Goal: Task Accomplishment & Management: Manage account settings

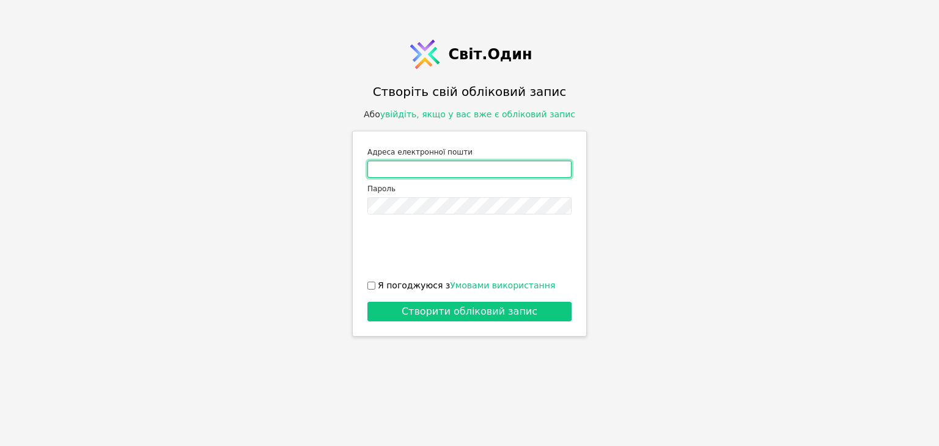
click at [450, 169] on input "Адреса електронної пошти" at bounding box center [469, 169] width 204 height 17
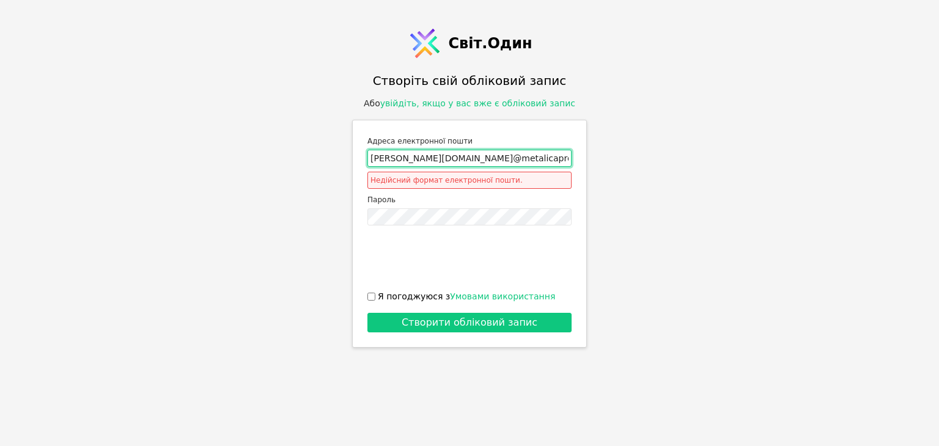
click at [474, 158] on div "Адреса електронної пошти [PERSON_NAME][DOMAIN_NAME]@metalicaprofil Недійсний фо…" at bounding box center [469, 162] width 204 height 54
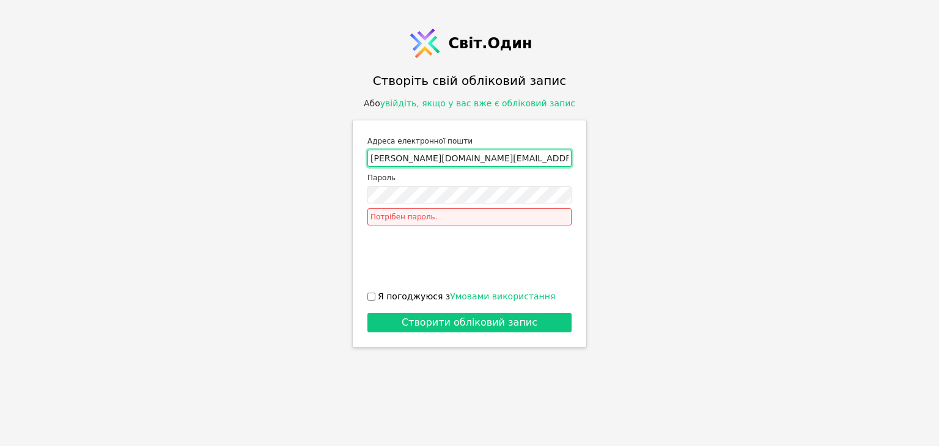
type input "[PERSON_NAME][DOMAIN_NAME][EMAIL_ADDRESS][DOMAIN_NAME]"
click at [400, 185] on div "Пароль Потрібен пароль." at bounding box center [469, 199] width 204 height 54
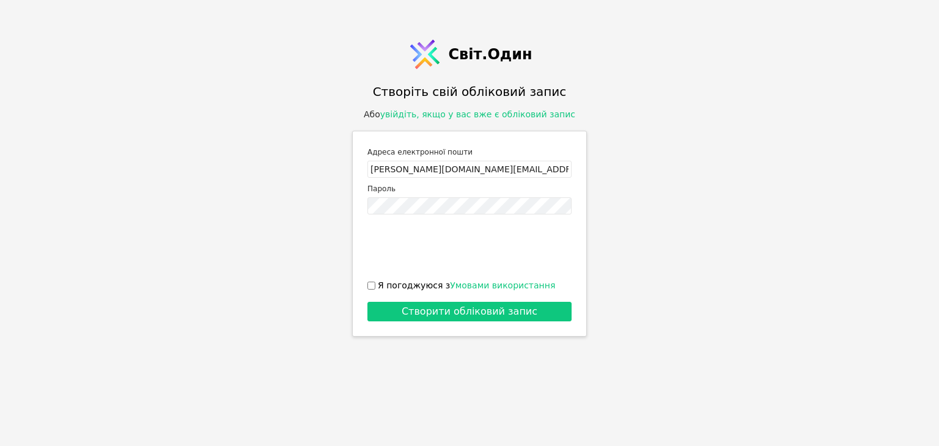
click at [378, 287] on font "Я погоджуюся з" at bounding box center [414, 286] width 72 height 10
click at [375, 287] on input "Я погоджуюся з Умовами використання" at bounding box center [371, 286] width 8 height 8
checkbox input "true"
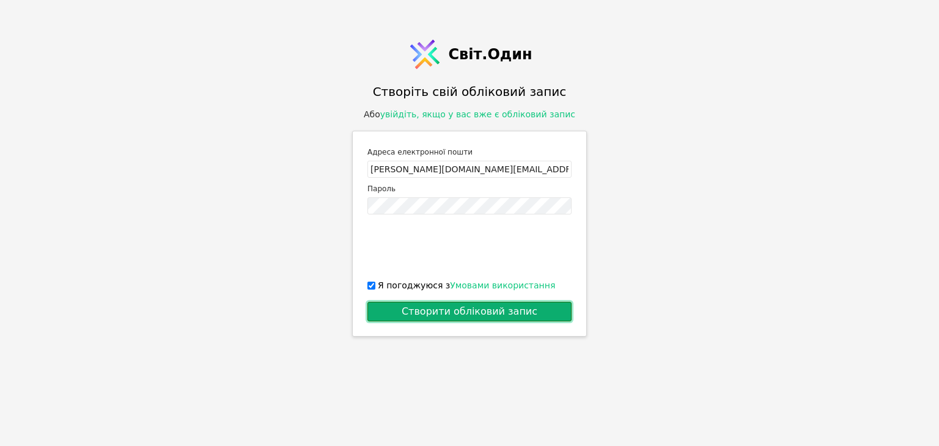
click at [401, 310] on button "Створити обліковий запис" at bounding box center [469, 312] width 204 height 20
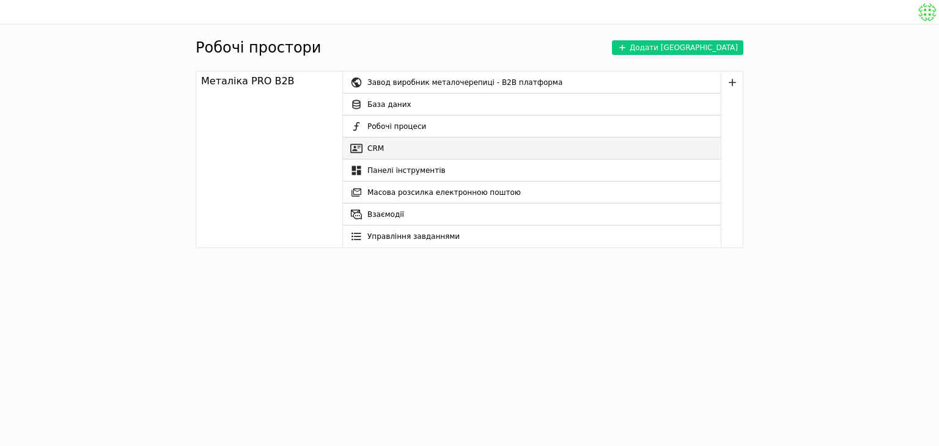
click at [404, 147] on link "CRM" at bounding box center [532, 149] width 378 height 22
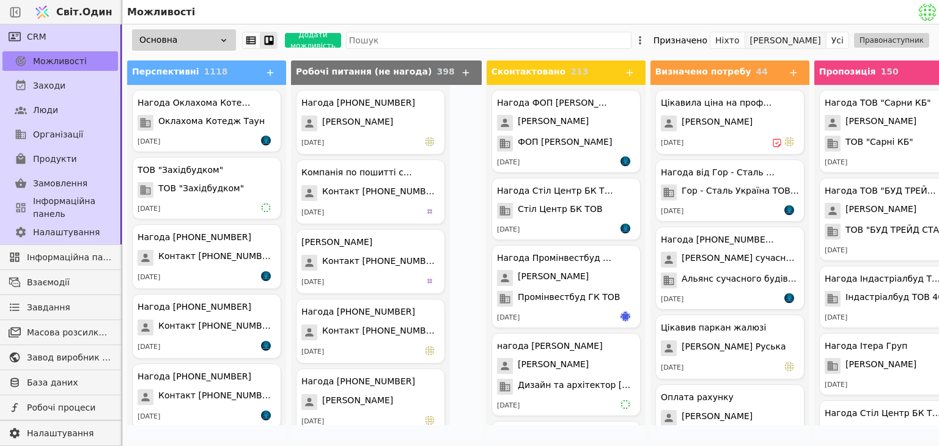
click at [821, 41] on font "[PERSON_NAME]" at bounding box center [785, 40] width 71 height 10
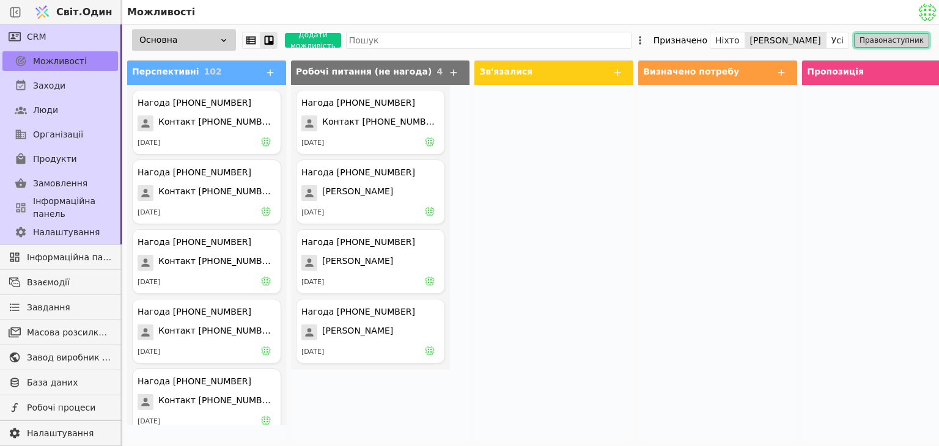
click at [896, 42] on font "Правонаступник" at bounding box center [891, 40] width 64 height 9
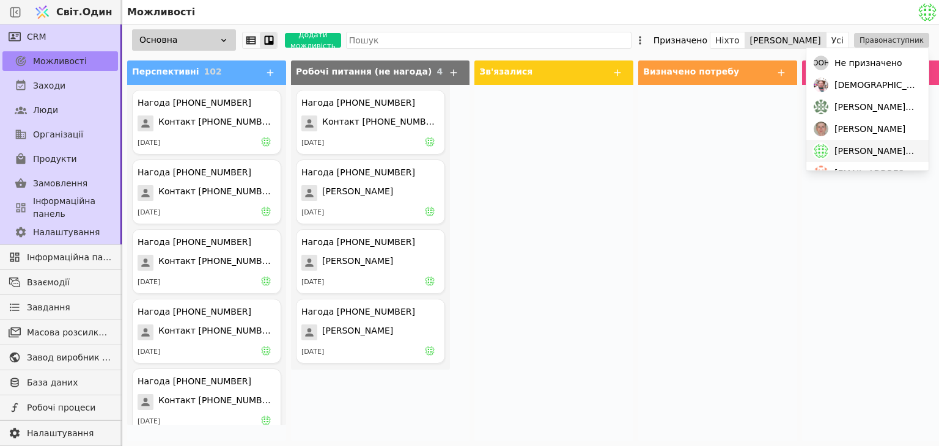
click at [748, 254] on div at bounding box center [717, 263] width 159 height 356
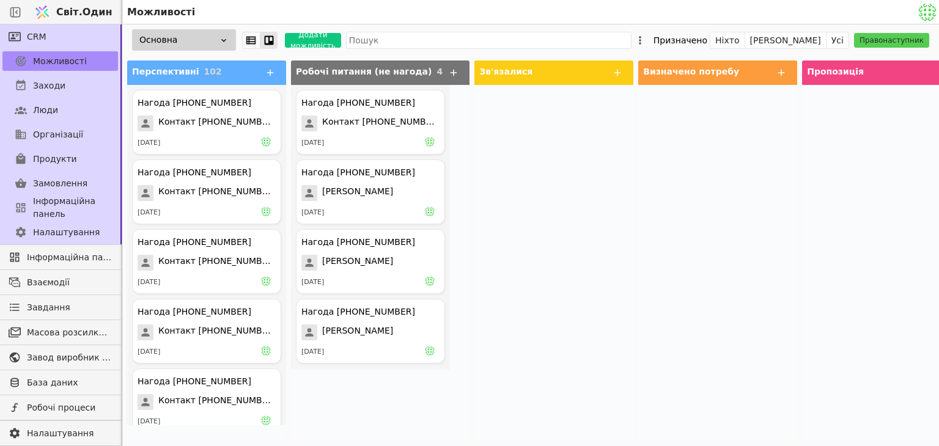
click at [924, 5] on img at bounding box center [927, 12] width 18 height 18
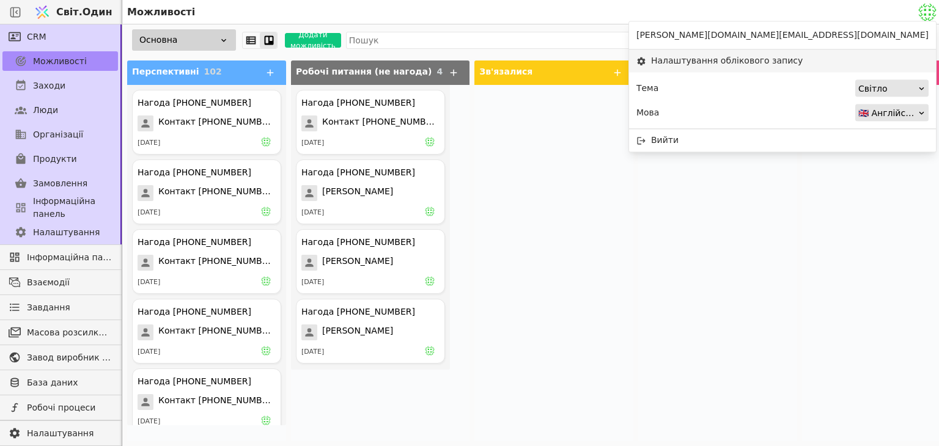
click at [803, 57] on font "Налаштування облікового запису" at bounding box center [727, 61] width 152 height 10
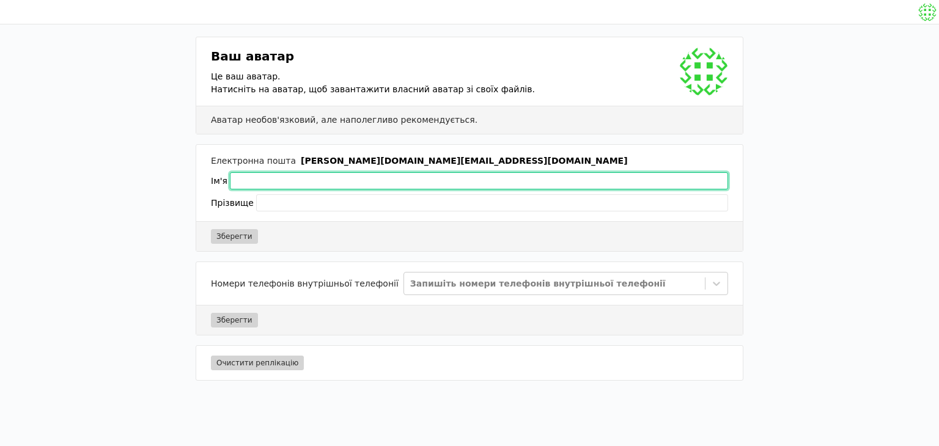
click at [304, 178] on input "text" at bounding box center [479, 180] width 498 height 17
type input "V"
click at [252, 184] on input "text" at bounding box center [479, 180] width 498 height 17
type input "[PERSON_NAME]"
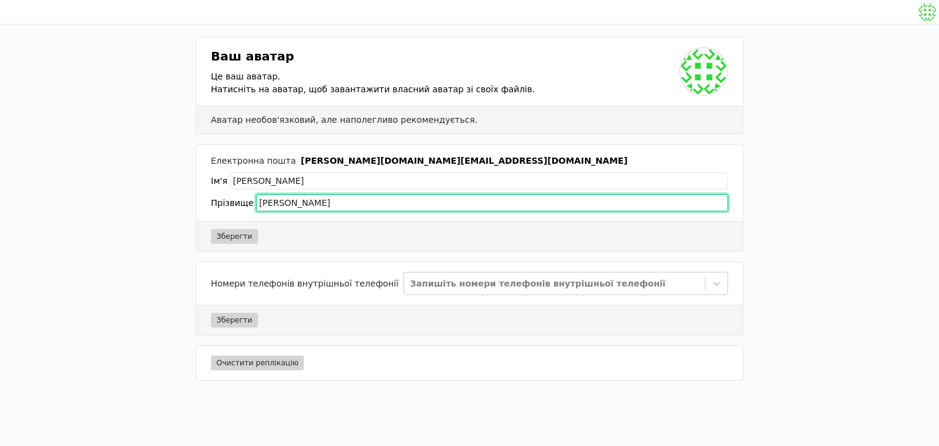
type input "Черненко"
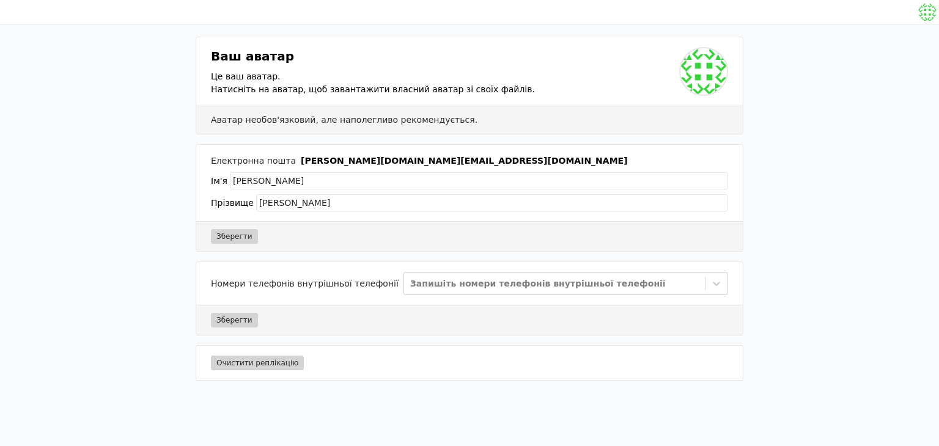
click at [700, 69] on img at bounding box center [703, 71] width 46 height 46
click at [0, 0] on input "file" at bounding box center [0, 0] width 0 height 0
click at [706, 71] on img at bounding box center [703, 71] width 46 height 46
click at [0, 0] on input "file" at bounding box center [0, 0] width 0 height 0
click at [238, 238] on font "Зберегти" at bounding box center [234, 236] width 36 height 9
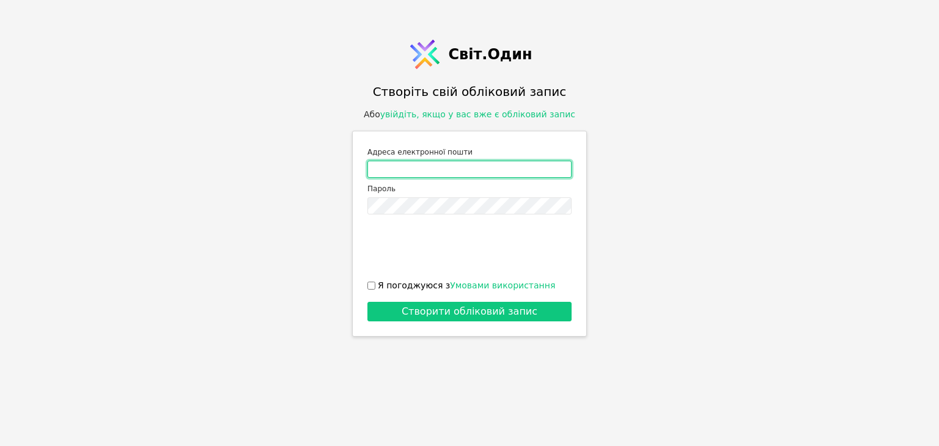
click at [433, 166] on input "Адреса електронної пошти" at bounding box center [469, 169] width 204 height 17
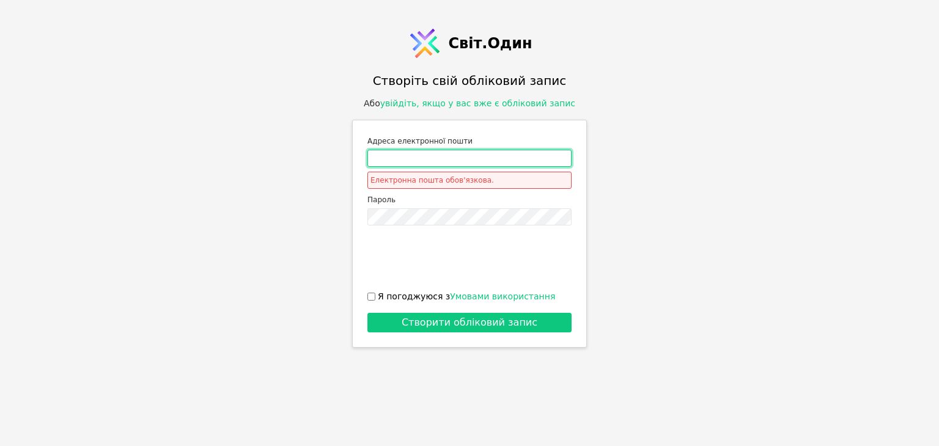
type input "[PERSON_NAME][DOMAIN_NAME][EMAIL_ADDRESS][DOMAIN_NAME]"
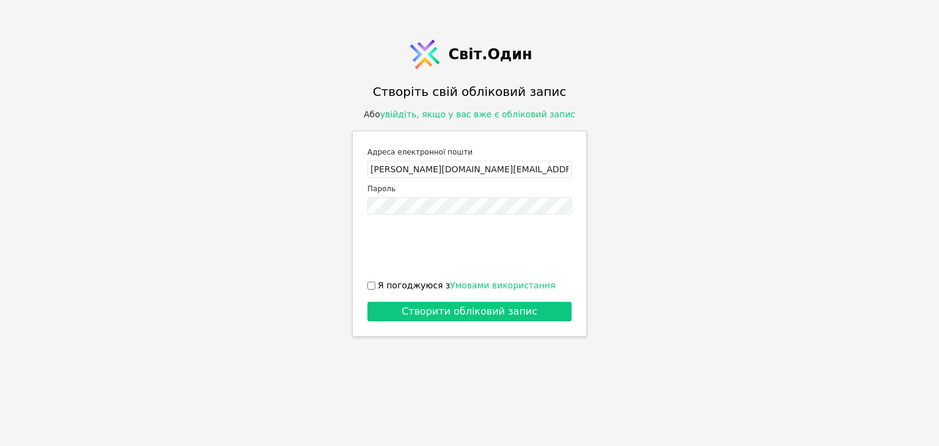
click at [367, 287] on input "Я погоджуюся з Умовами використання" at bounding box center [371, 286] width 8 height 8
checkbox input "true"
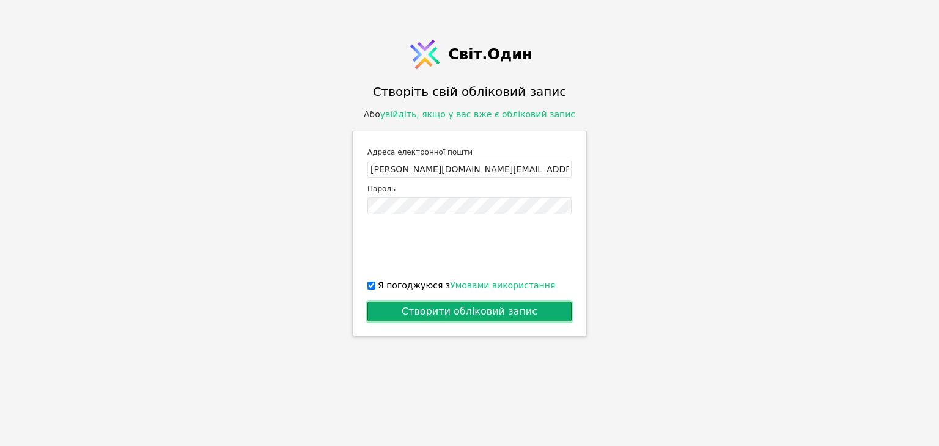
click at [402, 304] on button "Створити обліковий запис" at bounding box center [469, 312] width 204 height 20
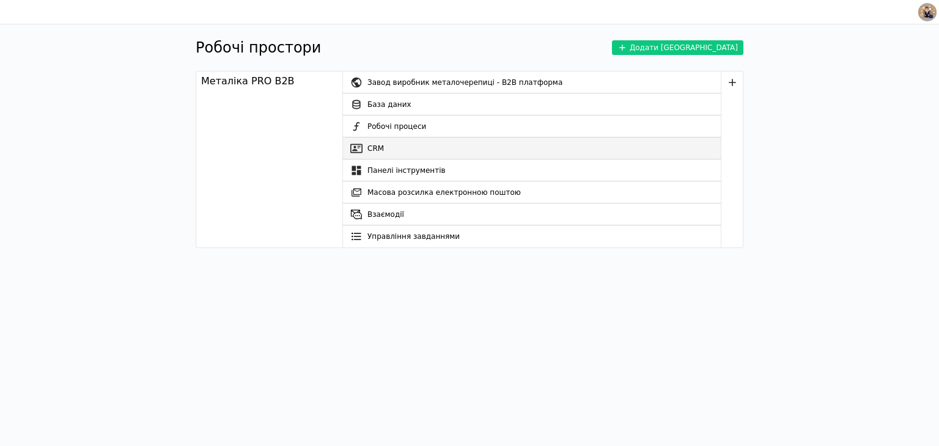
click at [406, 145] on link "CRM" at bounding box center [532, 149] width 378 height 22
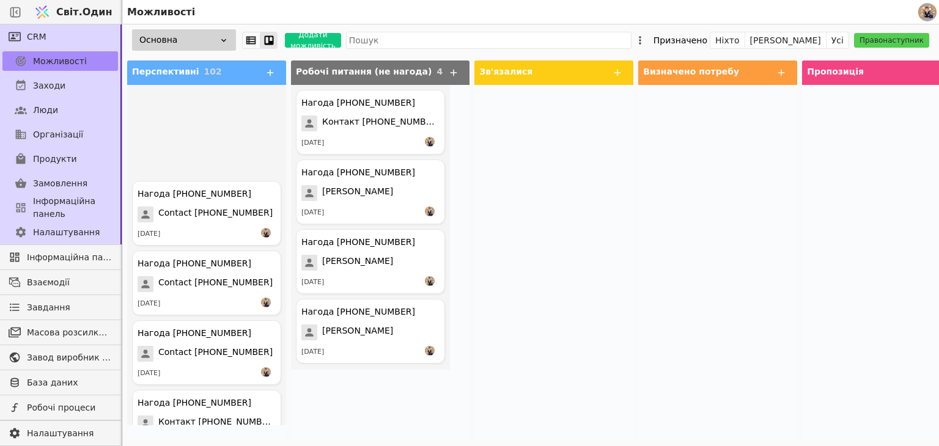
scroll to position [6772, 0]
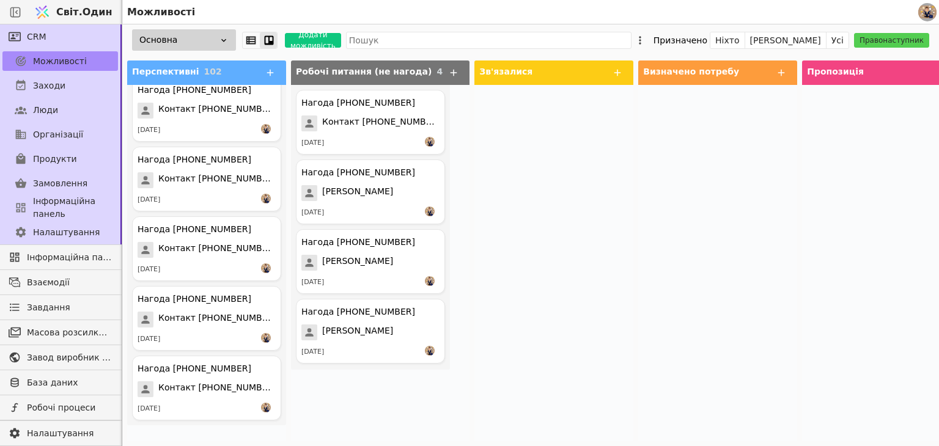
click at [726, 33] on div "Основна Додати можливість Призначено Ніхто Я Усі Правонаступник" at bounding box center [530, 39] width 817 height 31
click at [646, 37] on icon at bounding box center [640, 40] width 12 height 12
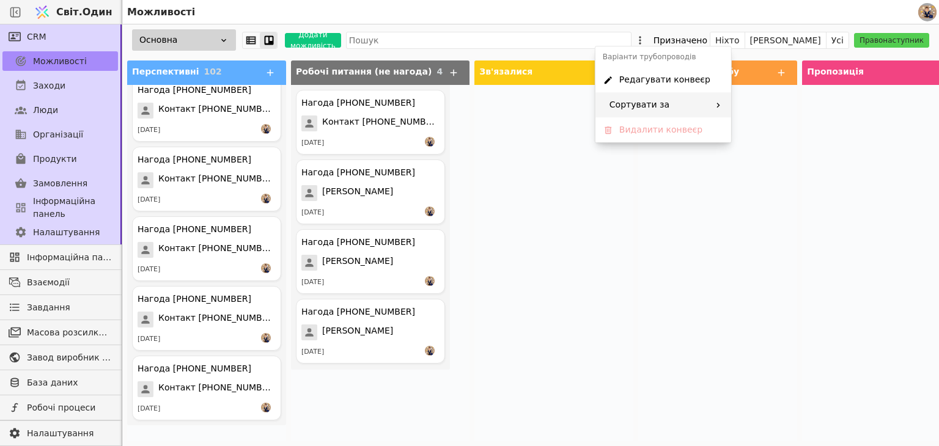
click at [686, 101] on div "Сортувати за" at bounding box center [663, 104] width 136 height 25
click at [735, 108] on font "Час створення" at bounding box center [754, 110] width 65 height 10
click at [722, 103] on icon at bounding box center [722, 105] width 7 height 7
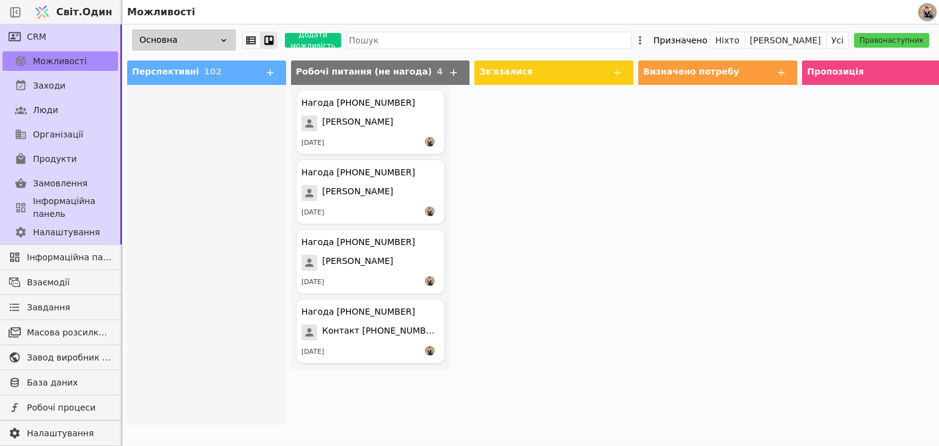
scroll to position [0, 0]
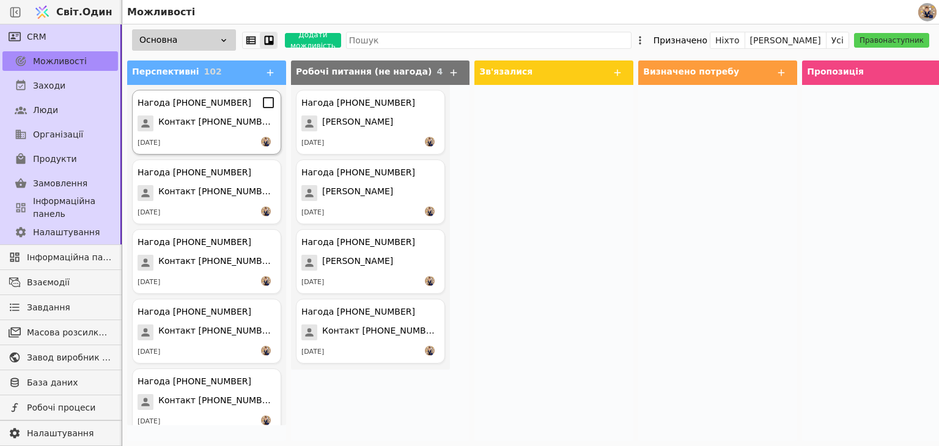
click at [213, 124] on font "Контакт [PHONE_NUMBER]" at bounding box center [217, 122] width 119 height 10
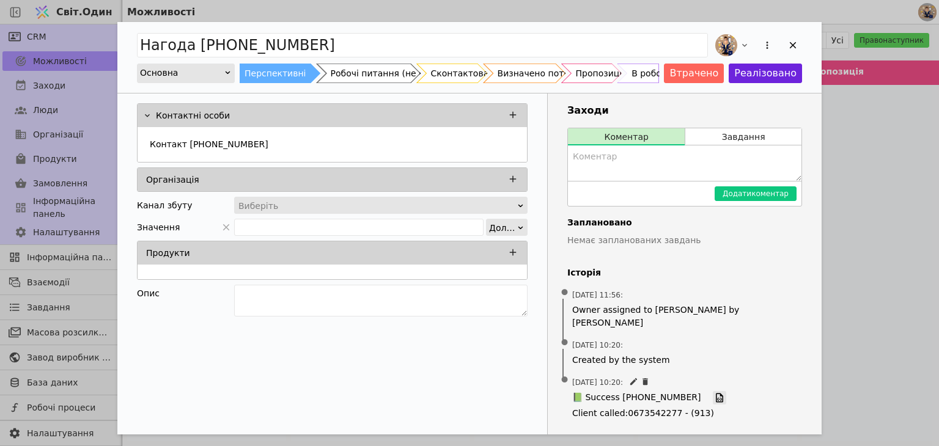
click at [714, 392] on icon "Додати можливість" at bounding box center [719, 397] width 11 height 11
click at [798, 45] on icon "Додати можливість" at bounding box center [792, 45] width 11 height 11
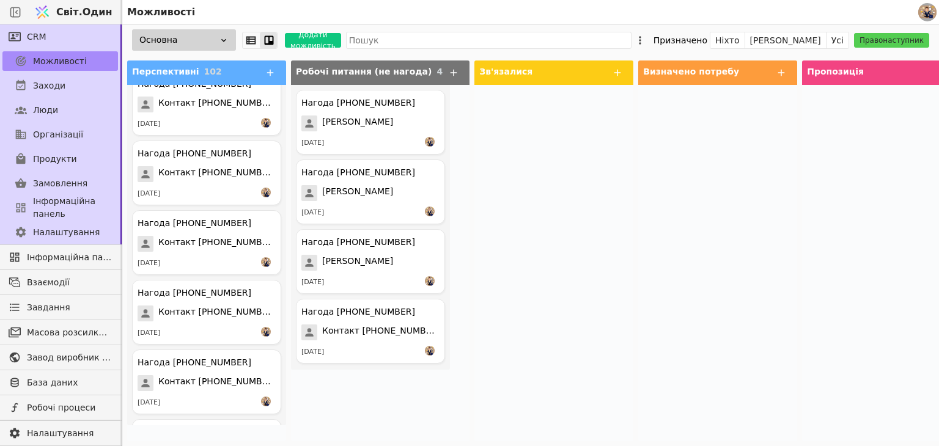
scroll to position [6772, 0]
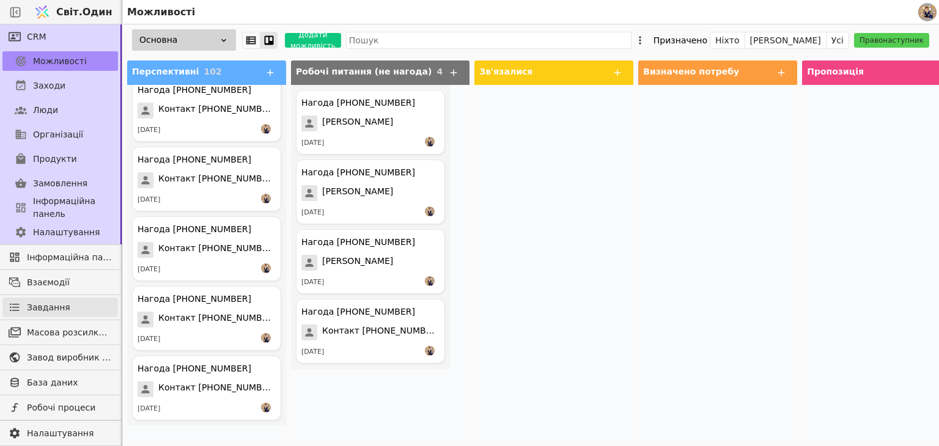
click at [79, 307] on link "Завдання" at bounding box center [60, 308] width 116 height 20
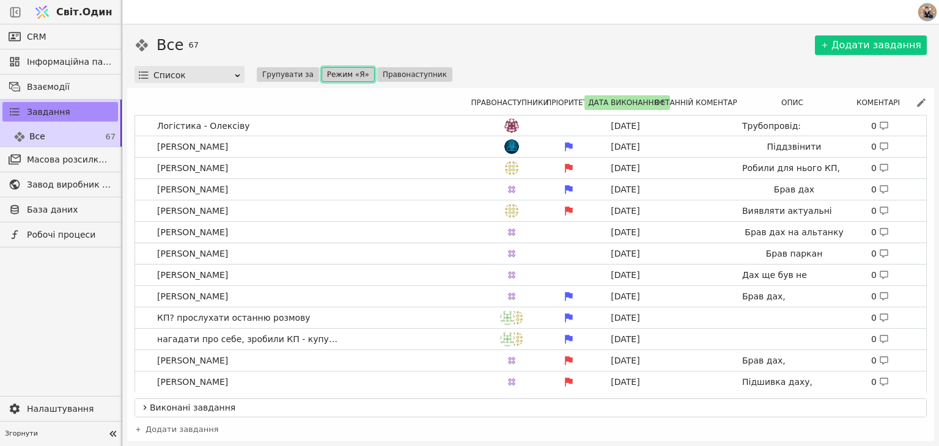
click at [331, 71] on font "Режим «Я»" at bounding box center [348, 74] width 42 height 9
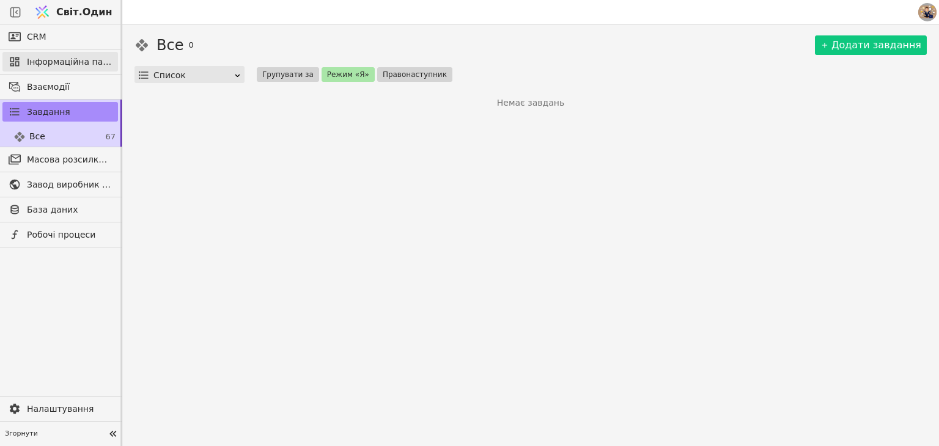
click at [63, 59] on font "Інформаційна панель" at bounding box center [75, 62] width 97 height 10
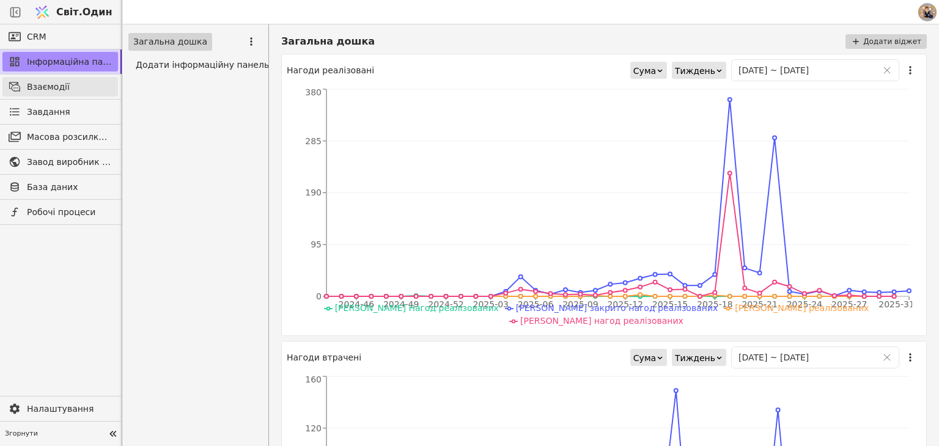
click at [72, 81] on span "Взаємодії" at bounding box center [69, 87] width 85 height 13
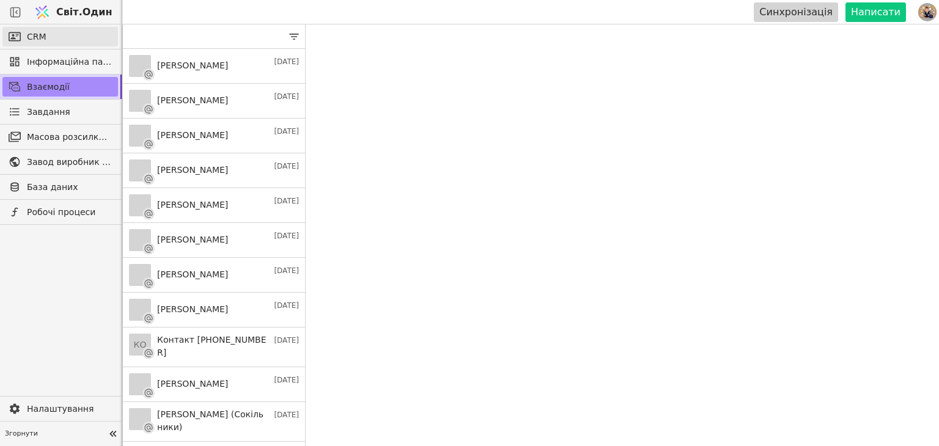
click at [64, 40] on link "CRM" at bounding box center [60, 37] width 116 height 20
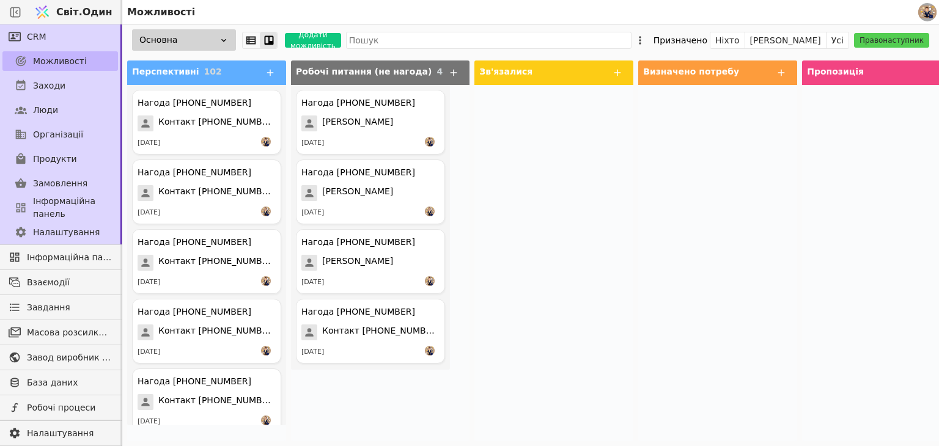
click at [46, 61] on font "Можливості" at bounding box center [60, 61] width 54 height 10
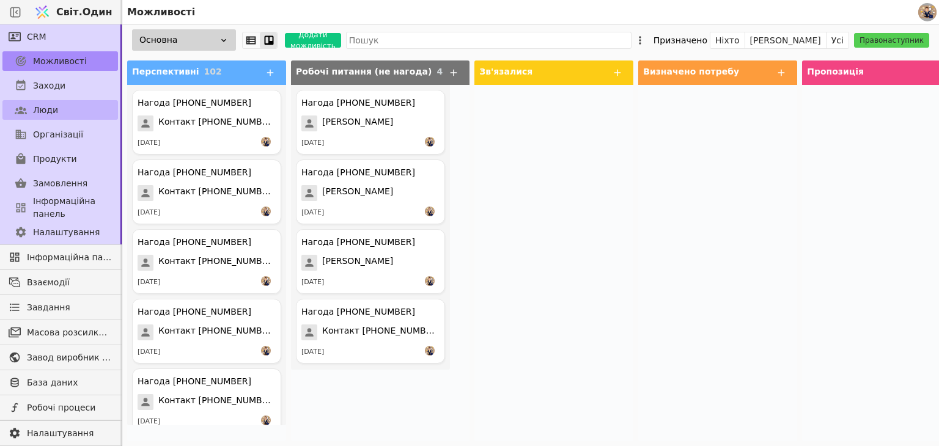
click at [40, 101] on link "Люди" at bounding box center [60, 110] width 116 height 20
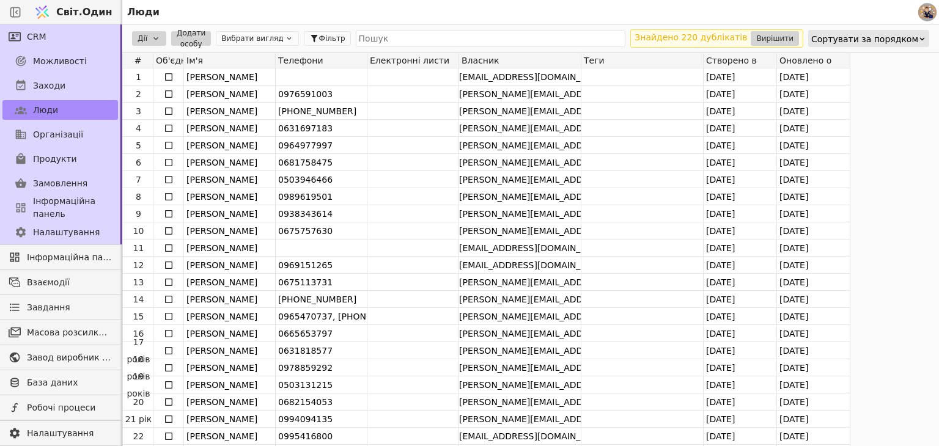
click at [310, 28] on div "Дії Додати особу Вибрати вигляд Фільтр Знайдено 220 дублікатів Вирішити Сортува…" at bounding box center [530, 38] width 817 height 28
click at [319, 35] on font "Фільтр" at bounding box center [332, 38] width 26 height 9
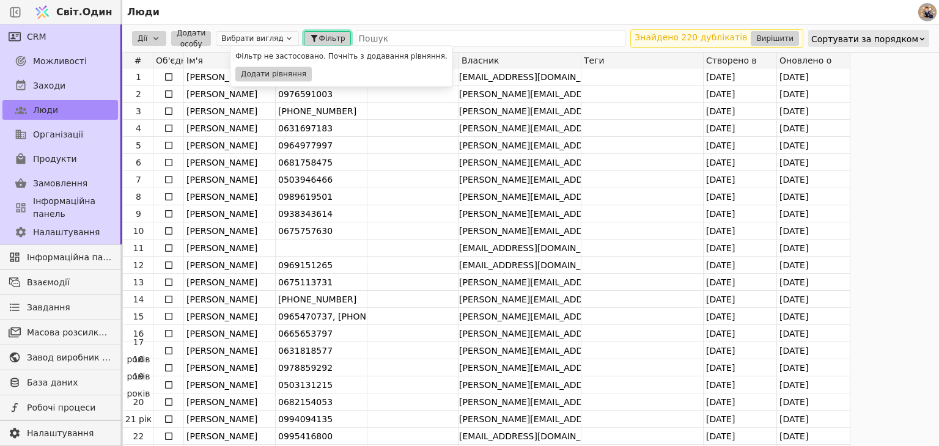
click at [319, 37] on font "Фільтр" at bounding box center [332, 38] width 26 height 9
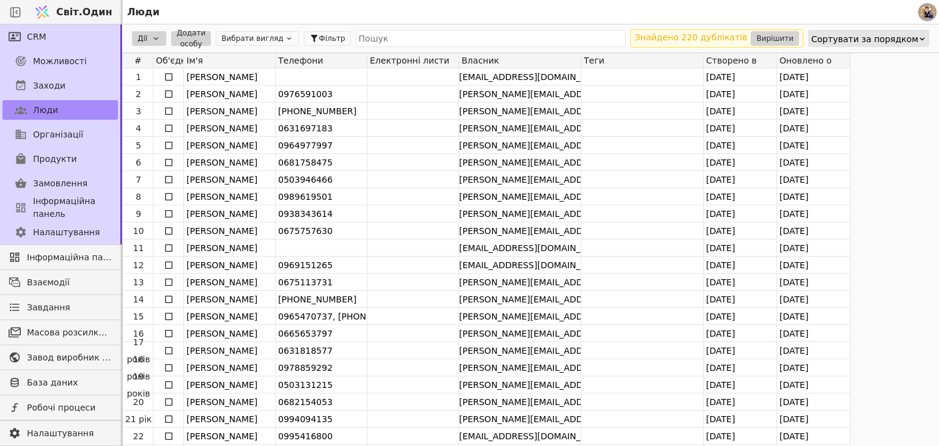
click at [148, 35] on html "Світ.Один Люди CRM Можливості Заходи Люди Організації Продукти Замовлення Інфор…" at bounding box center [469, 223] width 939 height 446
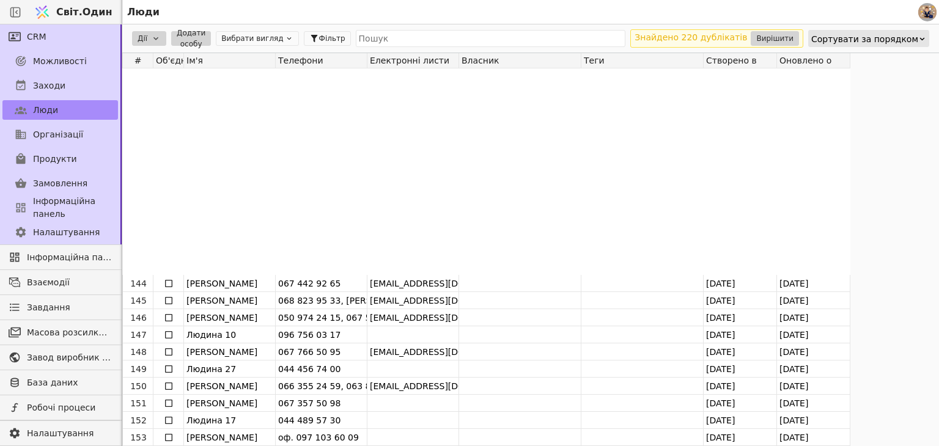
scroll to position [2465, 0]
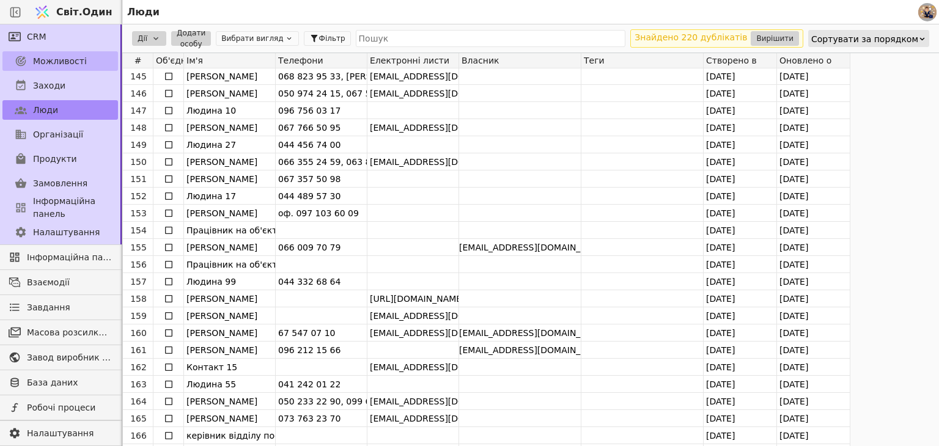
click at [65, 57] on font "Можливості" at bounding box center [60, 61] width 54 height 10
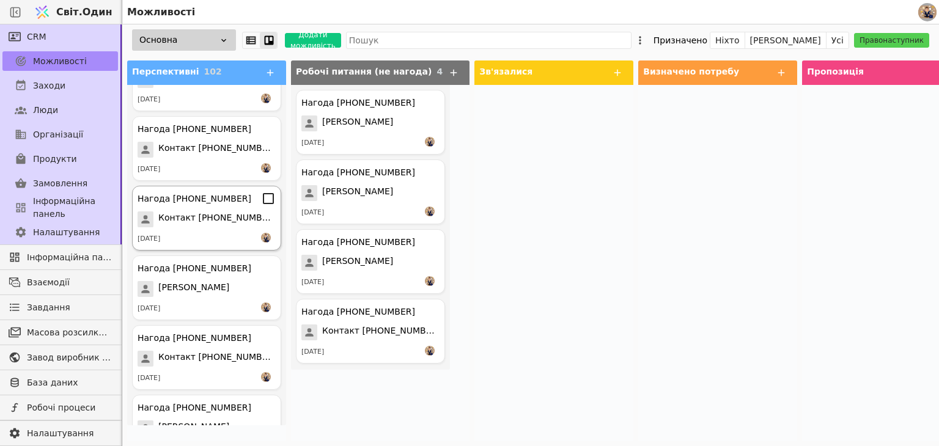
scroll to position [6772, 0]
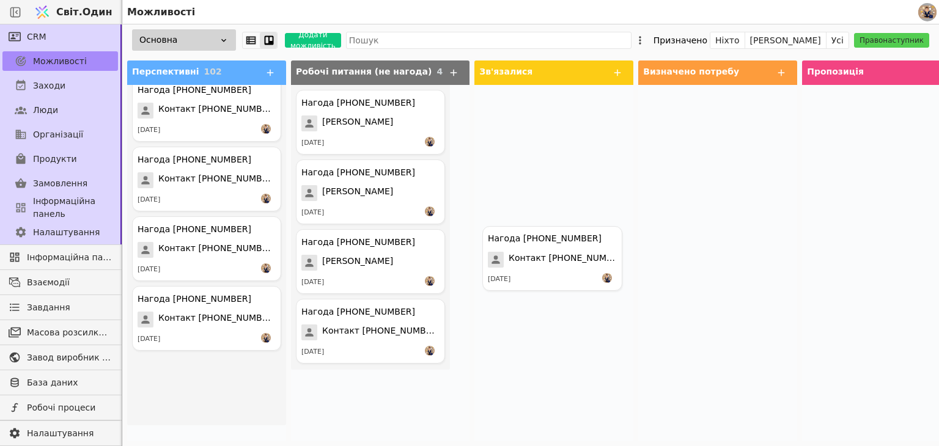
drag, startPoint x: 220, startPoint y: 397, endPoint x: 578, endPoint y: 265, distance: 381.2
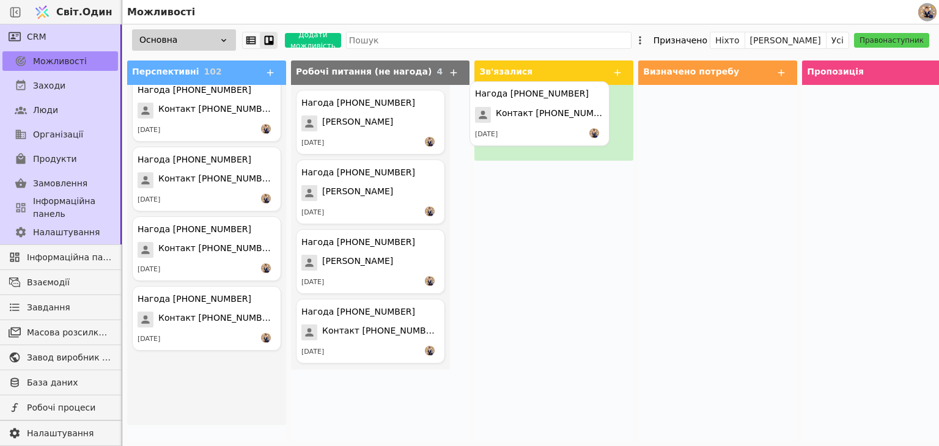
drag, startPoint x: 205, startPoint y: 384, endPoint x: 548, endPoint y: 109, distance: 439.1
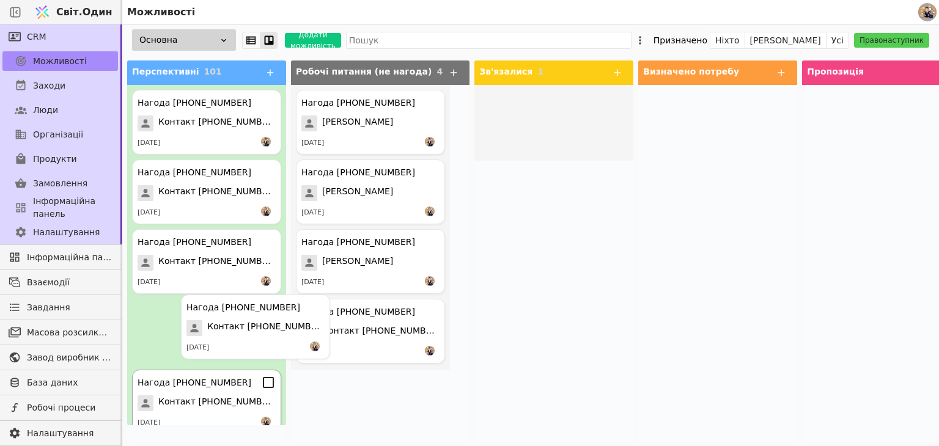
drag, startPoint x: 366, startPoint y: 240, endPoint x: 144, endPoint y: 408, distance: 278.3
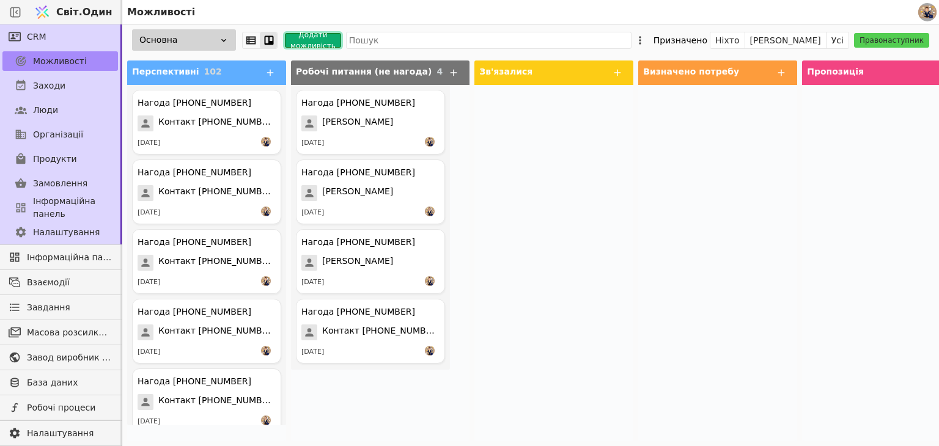
click at [306, 37] on font "Додати можливість" at bounding box center [312, 41] width 45 height 20
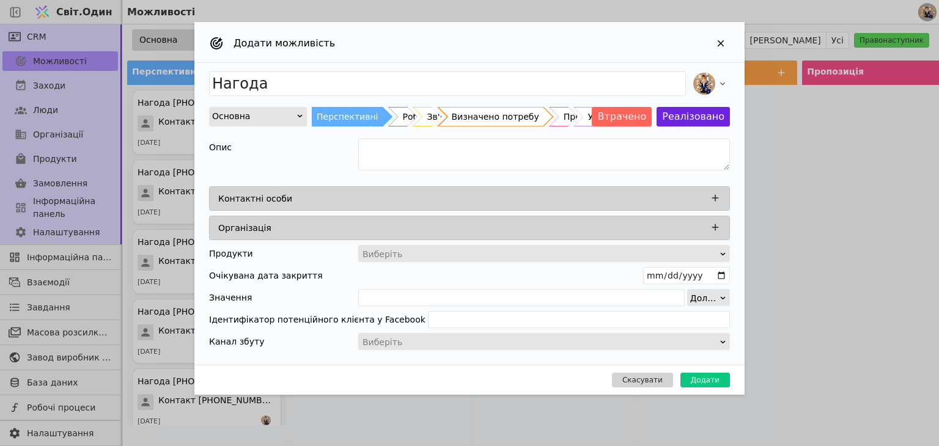
click at [506, 119] on font "Визначено потребу" at bounding box center [495, 117] width 87 height 10
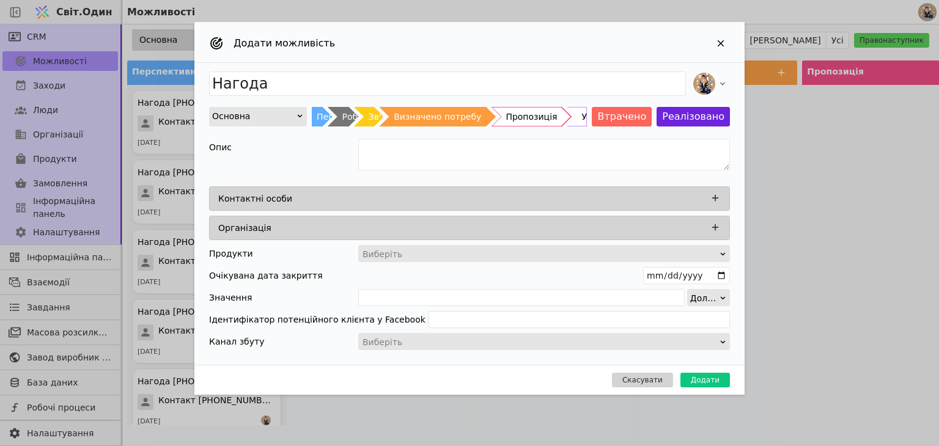
click at [557, 120] on font "Пропозиція" at bounding box center [530, 117] width 51 height 10
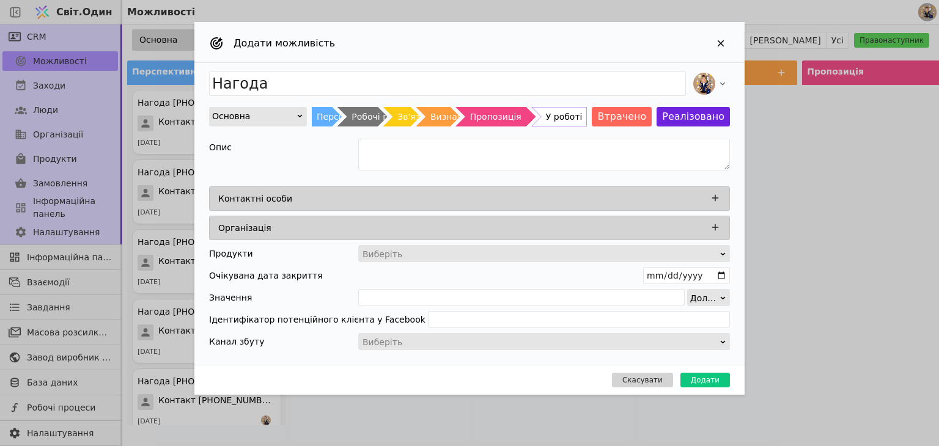
click at [579, 114] on div "Перспективні Робочі питання (не нагода) Зв'язалися Визначено потребу Пропозиція…" at bounding box center [449, 117] width 275 height 20
click at [578, 122] on font "У роботі" at bounding box center [564, 117] width 37 height 10
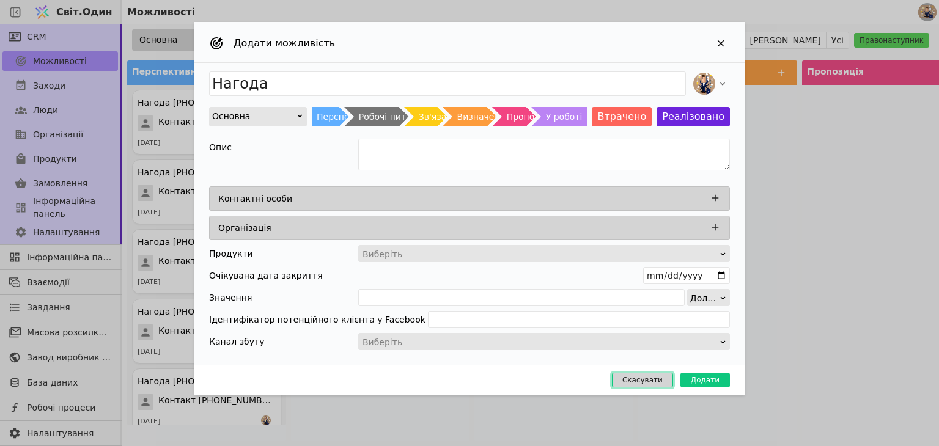
click at [654, 378] on font "Скасувати" at bounding box center [642, 380] width 40 height 9
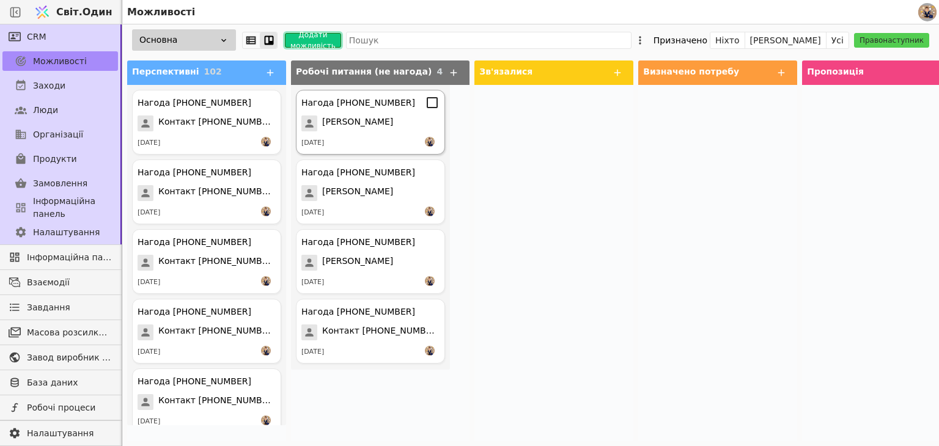
click at [380, 129] on span "[PERSON_NAME]" at bounding box center [357, 124] width 71 height 16
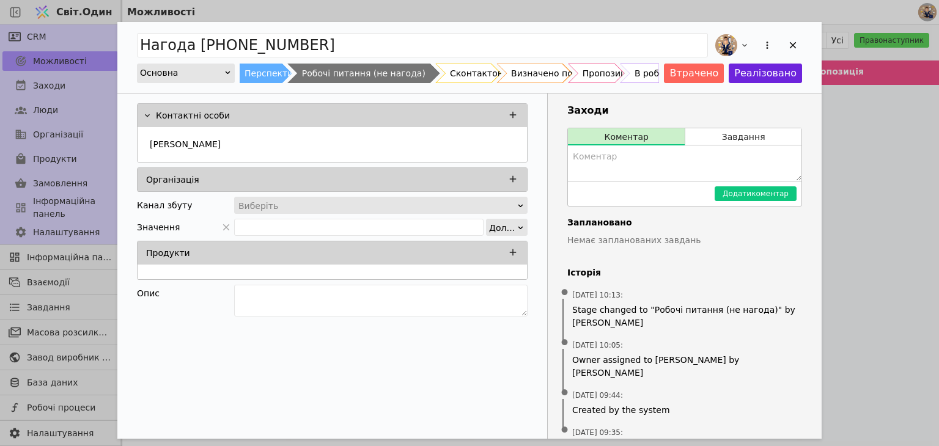
click at [401, 73] on div "Робочі питання (не нагода)" at bounding box center [363, 74] width 123 height 20
click at [766, 50] on icon "Додати можливість" at bounding box center [767, 45] width 11 height 11
click at [766, 47] on icon "Додати можливість" at bounding box center [767, 45] width 11 height 11
click at [741, 48] on icon "Додати можливість" at bounding box center [745, 45] width 10 height 10
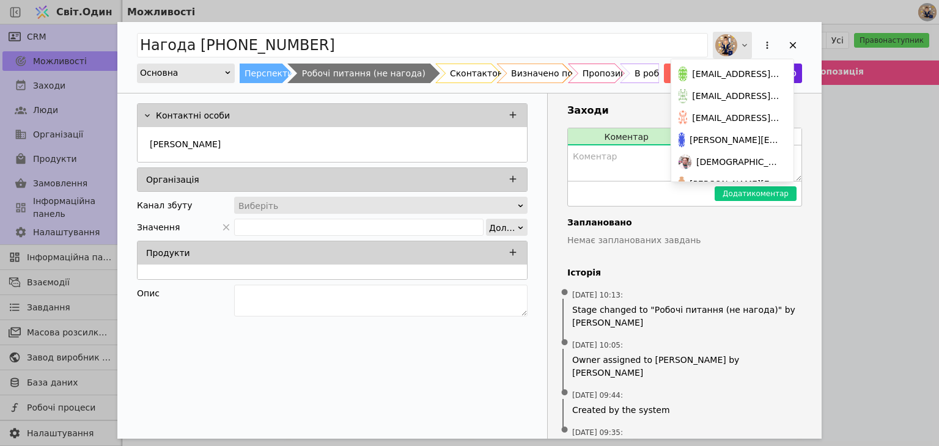
click at [741, 48] on icon "Додати можливість" at bounding box center [745, 45] width 10 height 10
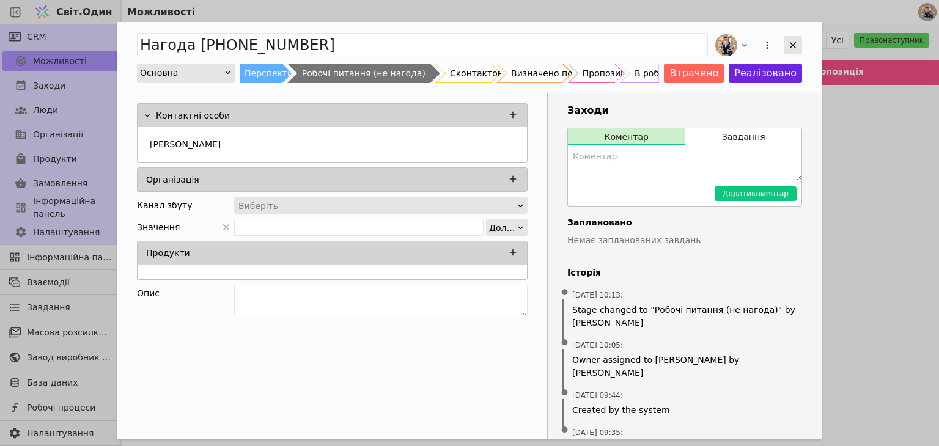
click at [795, 47] on icon "Додати можливість" at bounding box center [792, 45] width 11 height 11
